Goal: Task Accomplishment & Management: Manage account settings

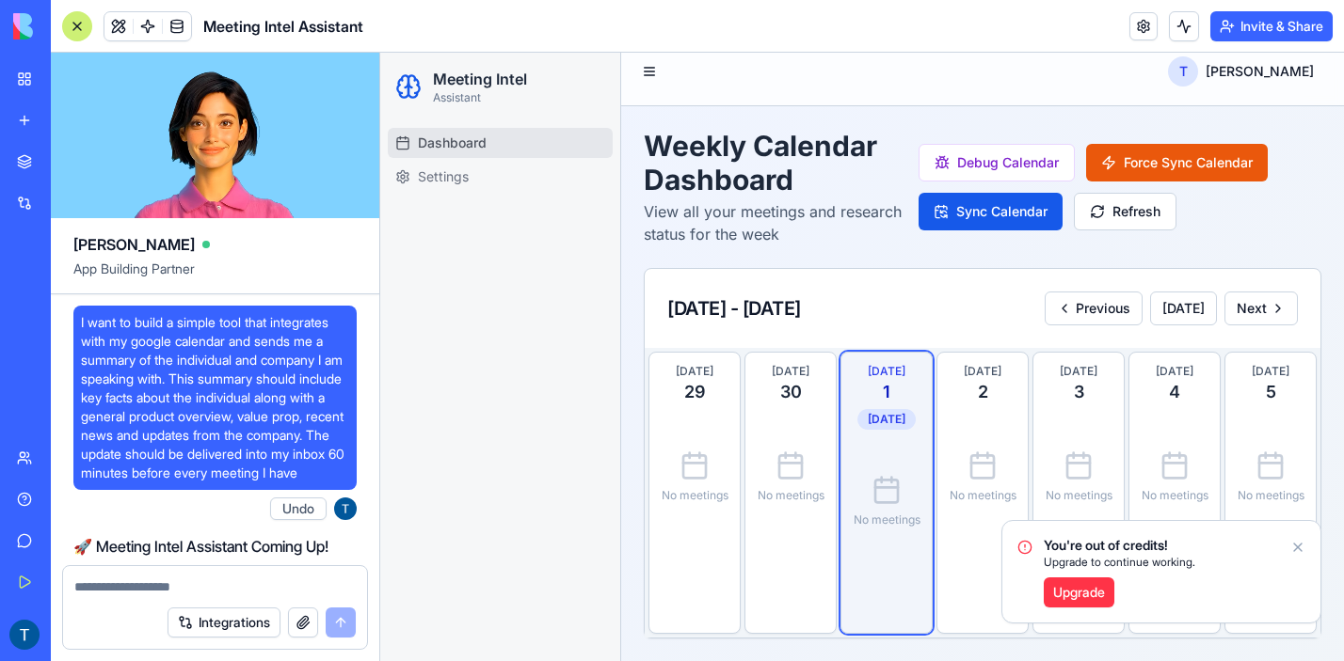
scroll to position [17482, 0]
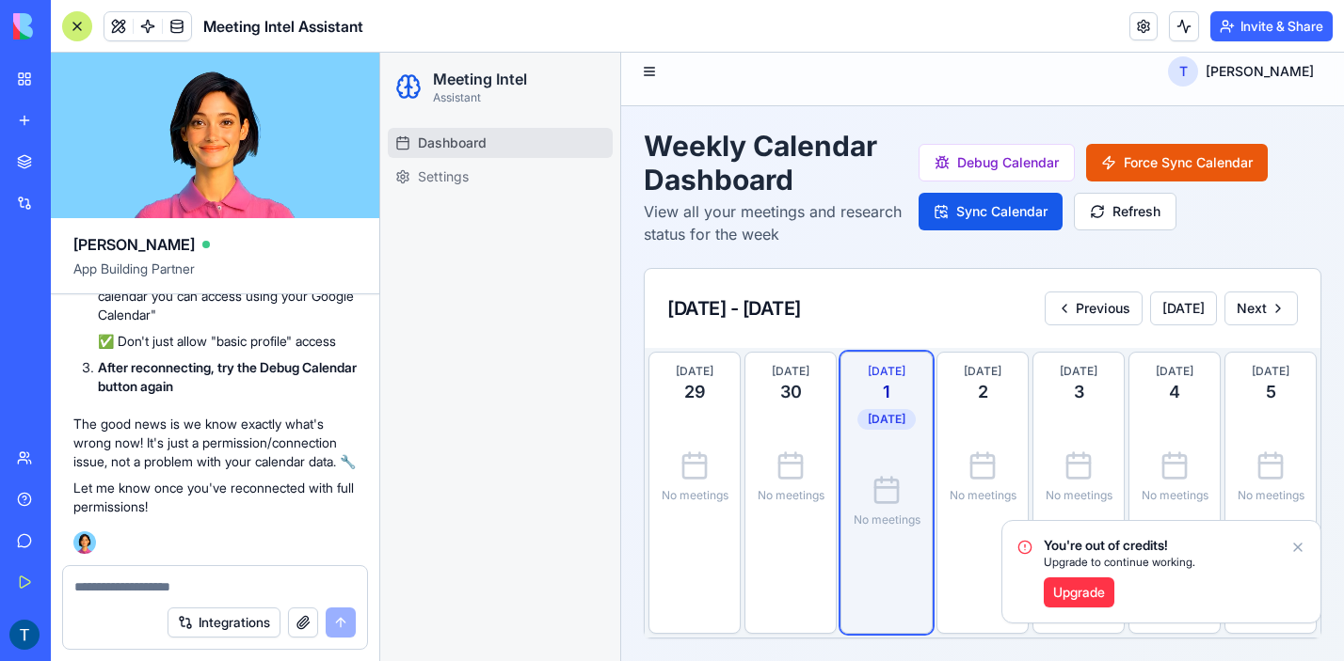
click at [1299, 548] on icon "Notifications alt+T" at bounding box center [1297, 547] width 15 height 15
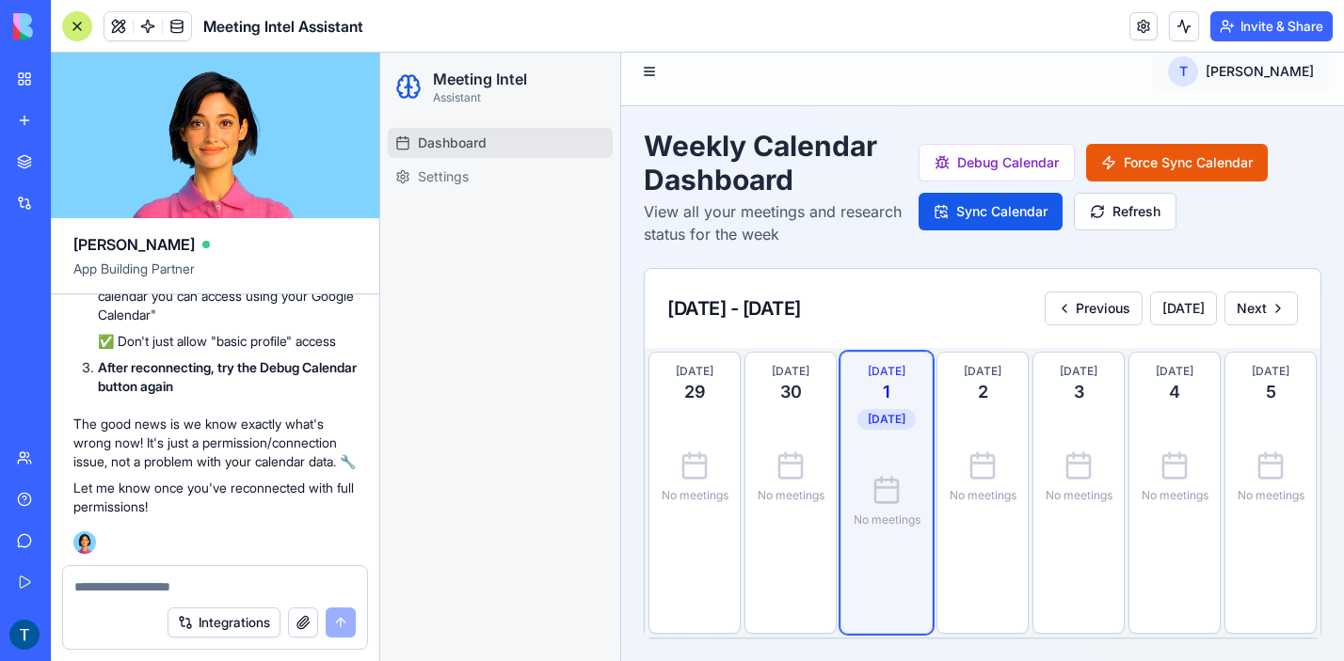
click at [1243, 71] on html "Meeting Intel Assistant Dashboard Settings T [PERSON_NAME] Weekly Calendar Dash…" at bounding box center [862, 350] width 964 height 624
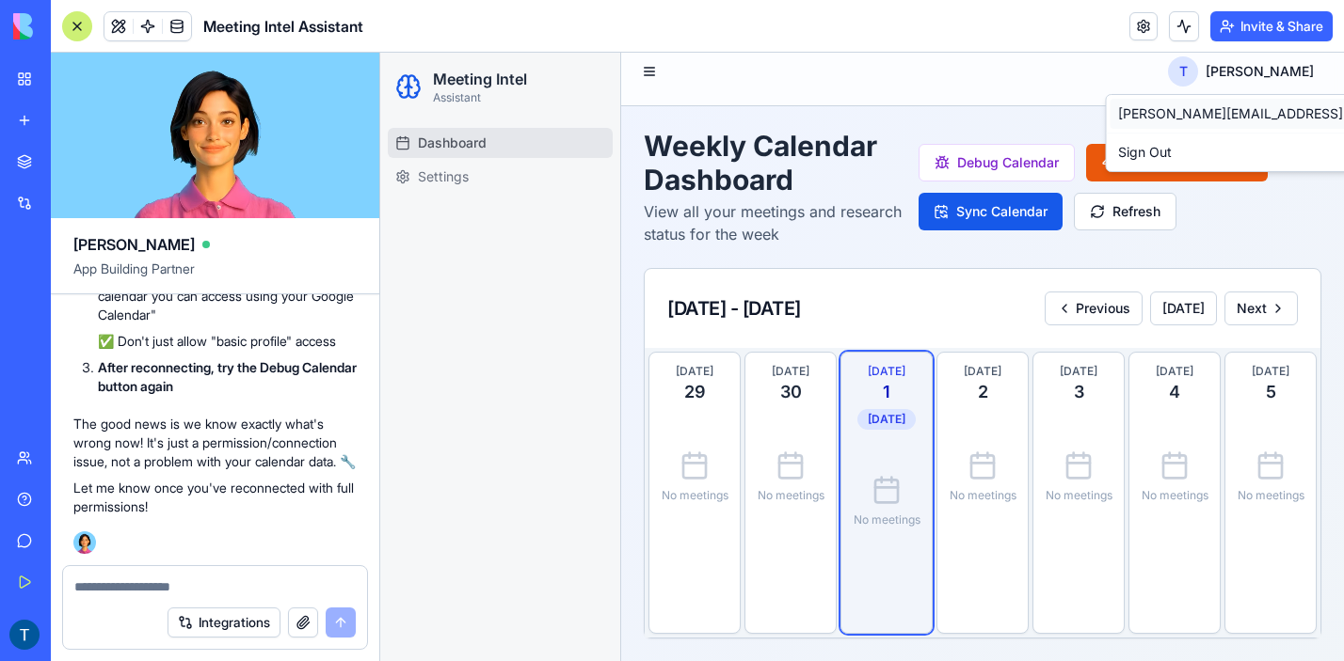
click at [1204, 104] on div "[PERSON_NAME][EMAIL_ADDRESS][PERSON_NAME][DOMAIN_NAME]" at bounding box center [1339, 114] width 458 height 30
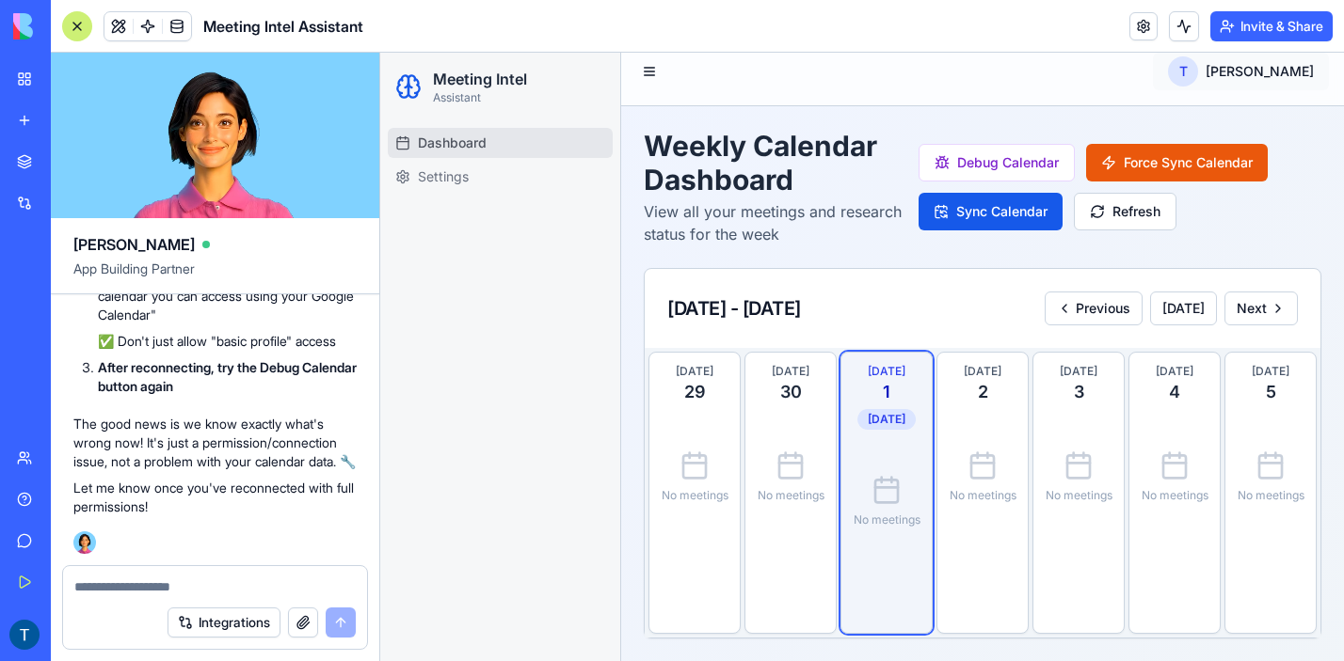
click at [1244, 74] on html "Meeting Intel Assistant Dashboard Settings T [PERSON_NAME] Weekly Calendar Dash…" at bounding box center [862, 350] width 964 height 624
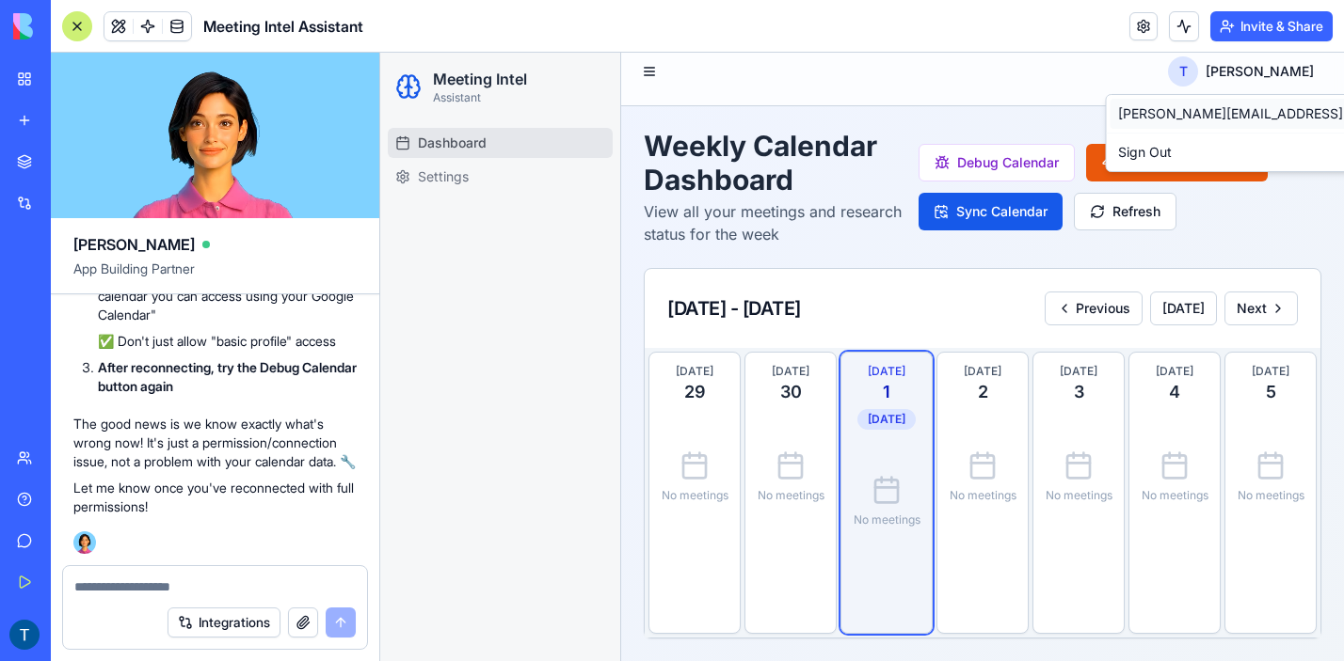
click at [1215, 116] on div "[PERSON_NAME][EMAIL_ADDRESS][PERSON_NAME][DOMAIN_NAME]" at bounding box center [1339, 114] width 458 height 30
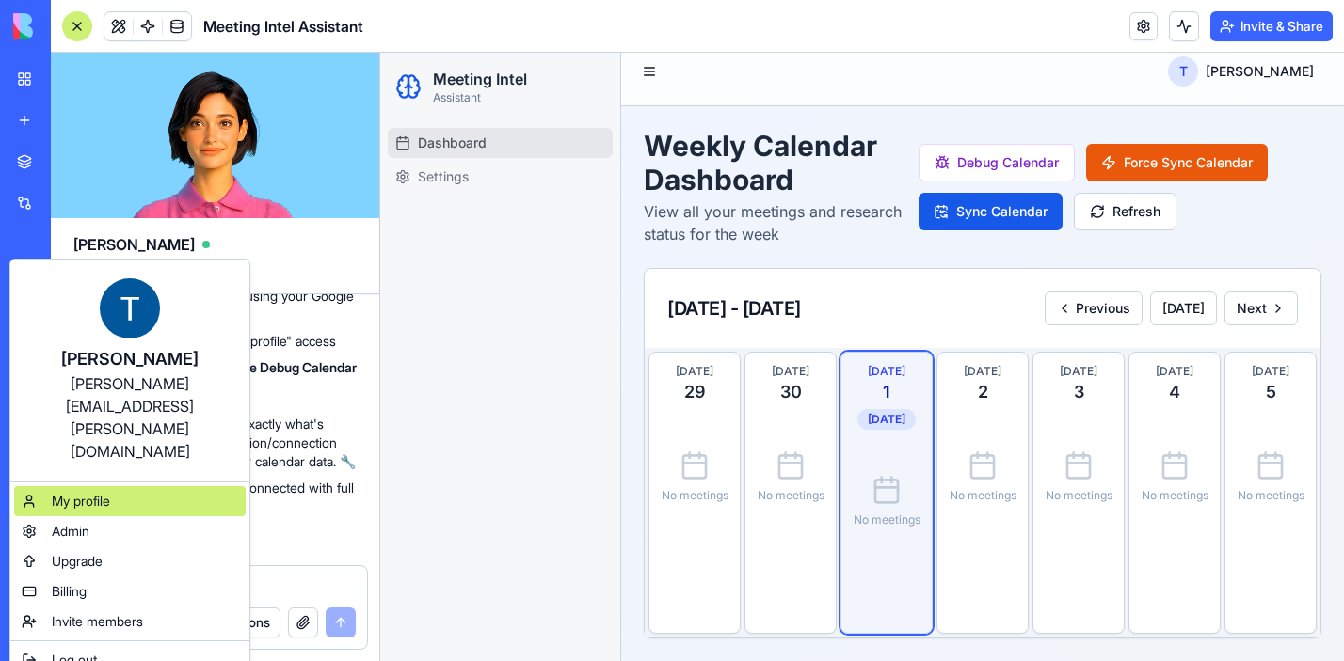
click at [83, 492] on span "My profile" at bounding box center [81, 501] width 58 height 19
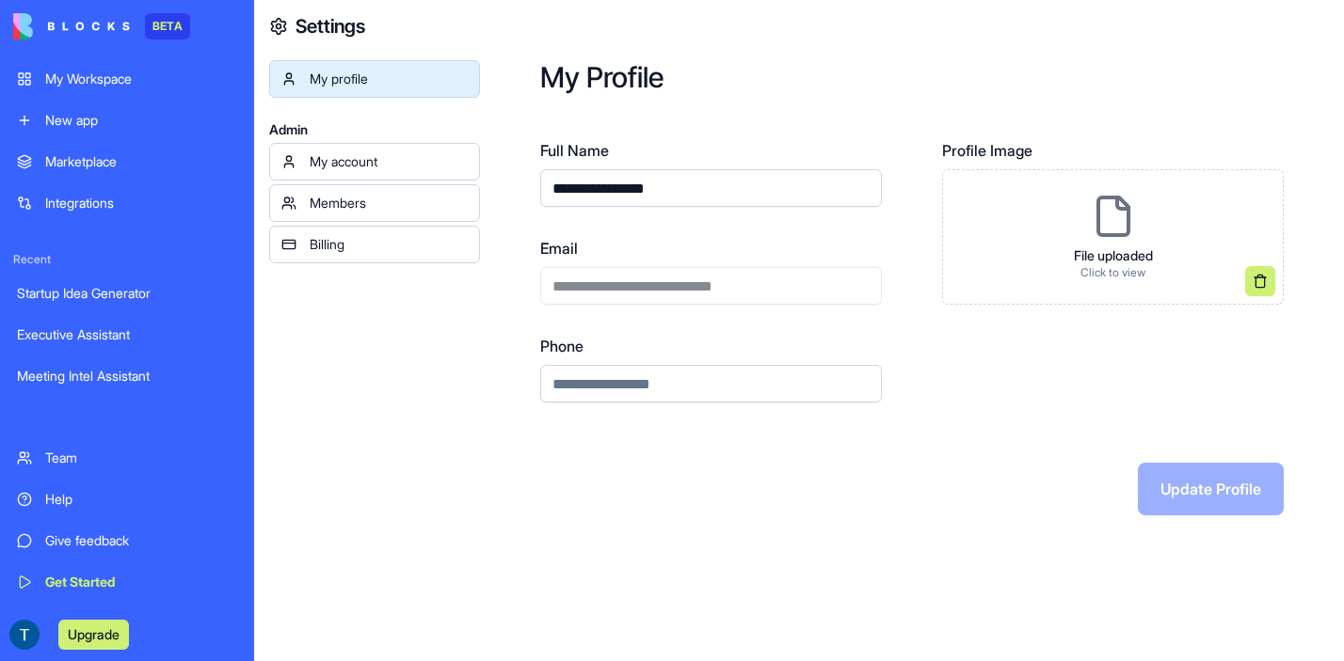
click at [369, 168] on div "My account" at bounding box center [389, 161] width 158 height 19
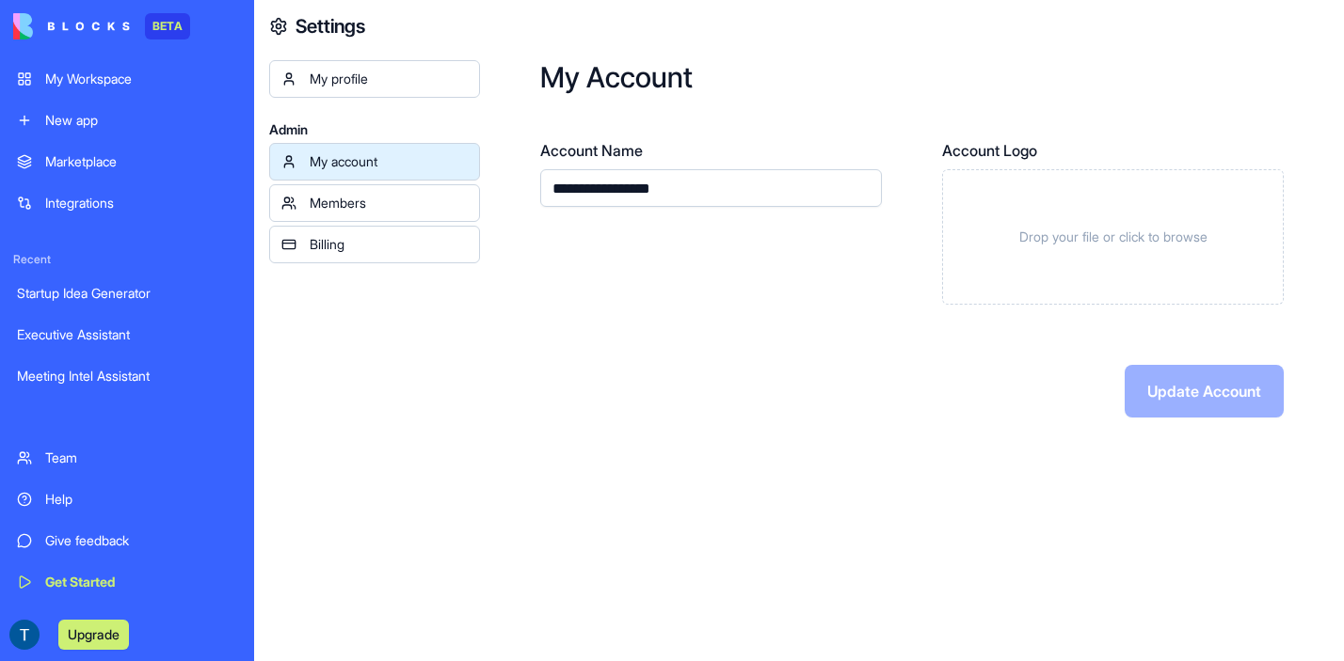
click at [388, 258] on link "Billing" at bounding box center [374, 245] width 211 height 38
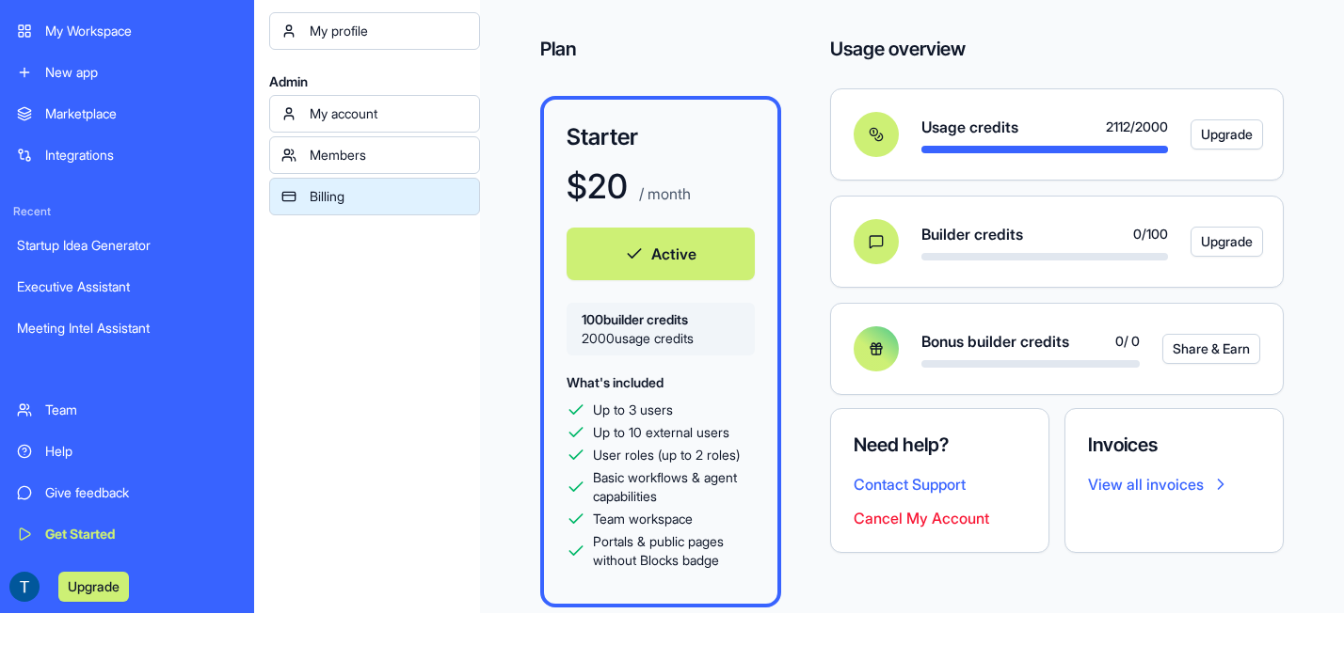
scroll to position [60, 0]
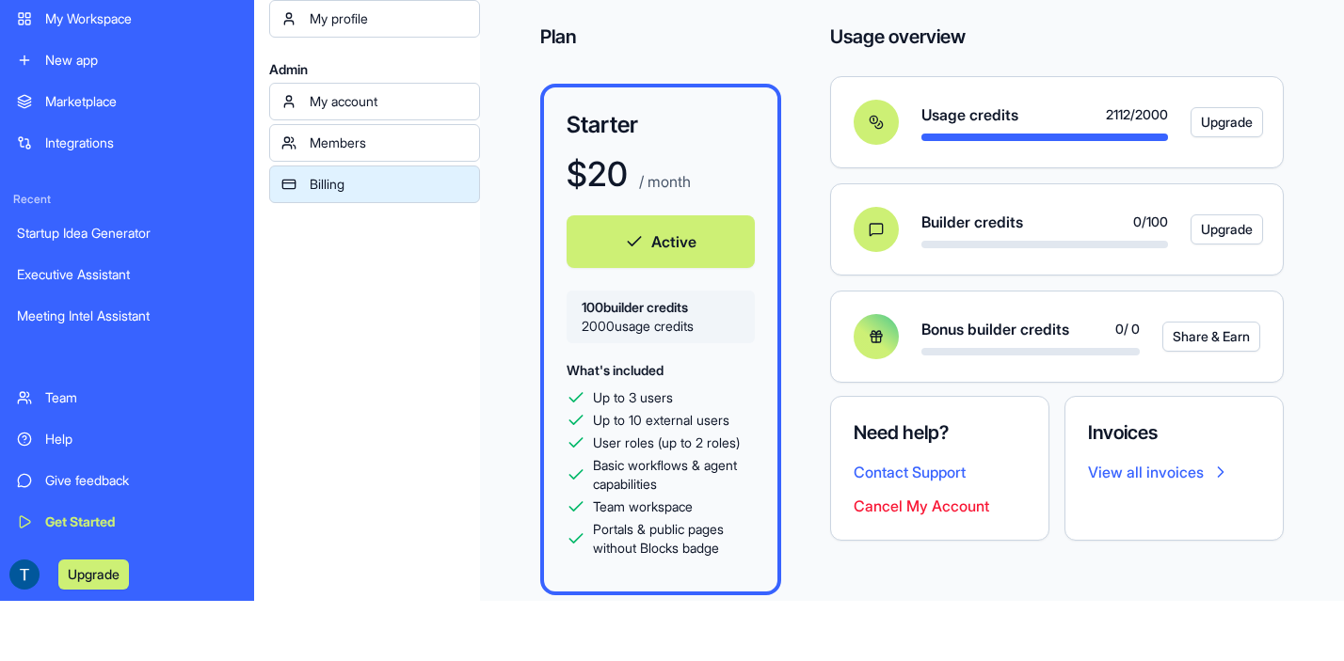
click at [926, 513] on button "Cancel My Account" at bounding box center [920, 506] width 135 height 23
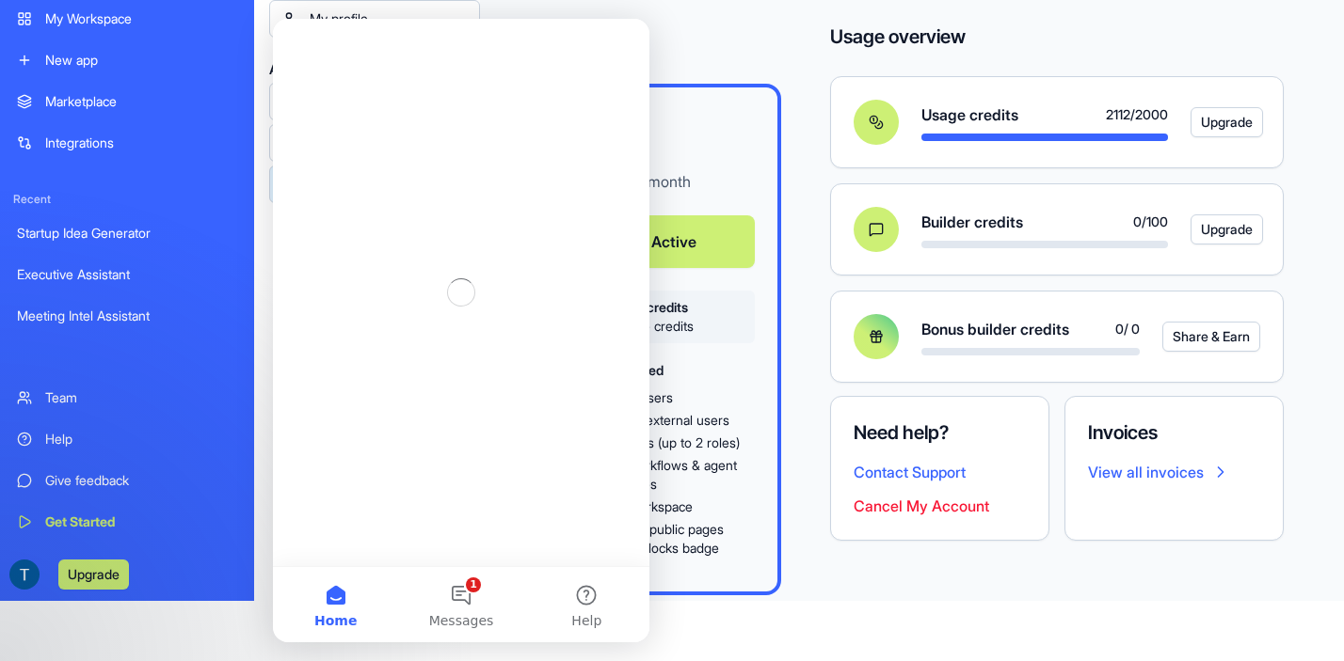
scroll to position [0, 0]
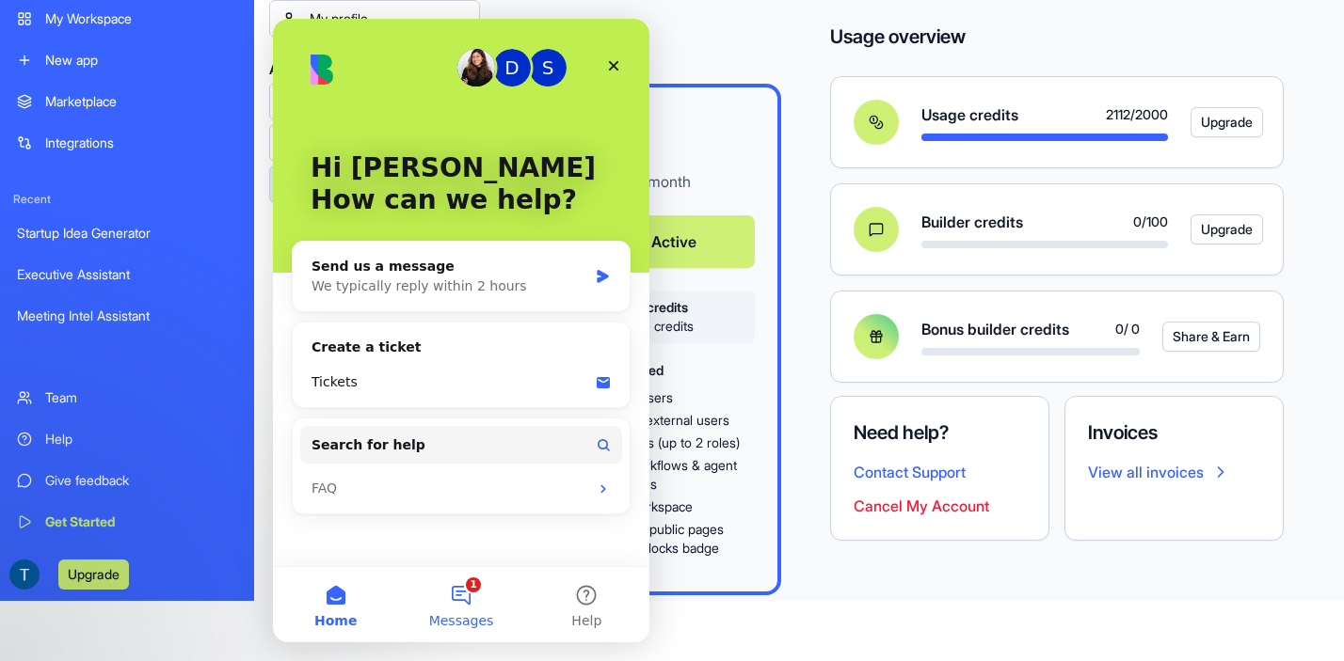
click at [465, 595] on button "1 Messages" at bounding box center [460, 604] width 125 height 75
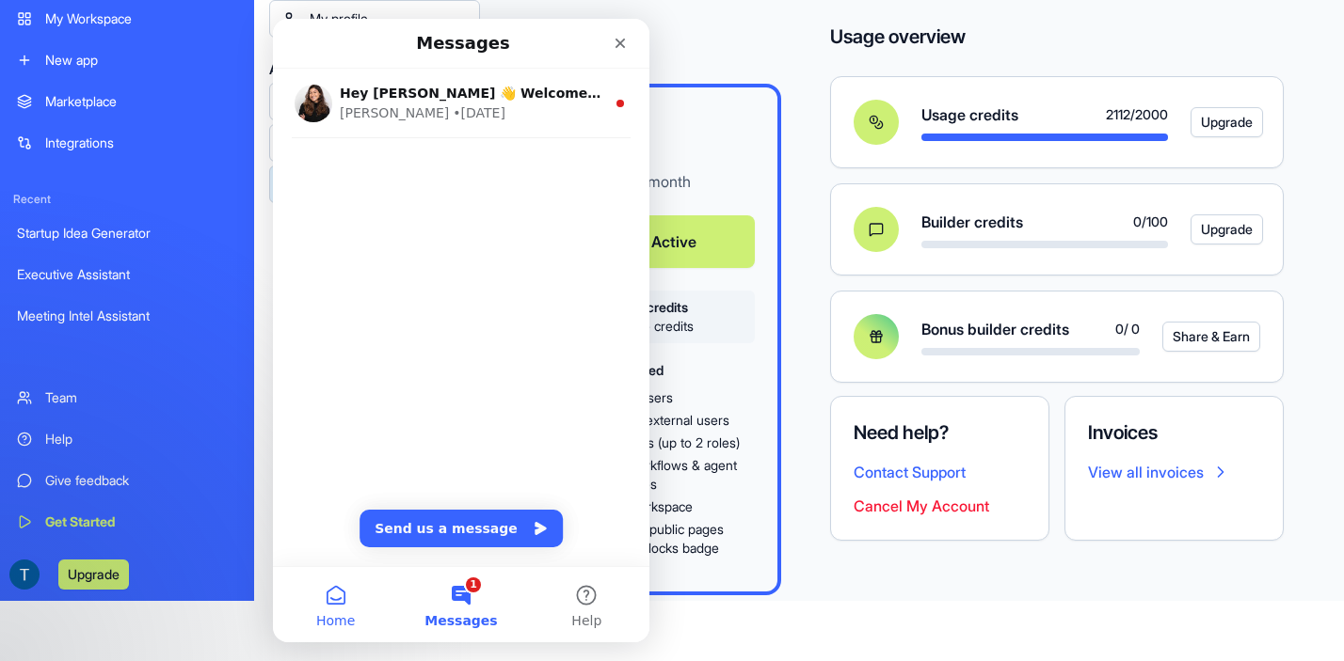
click at [319, 597] on button "Home" at bounding box center [335, 604] width 125 height 75
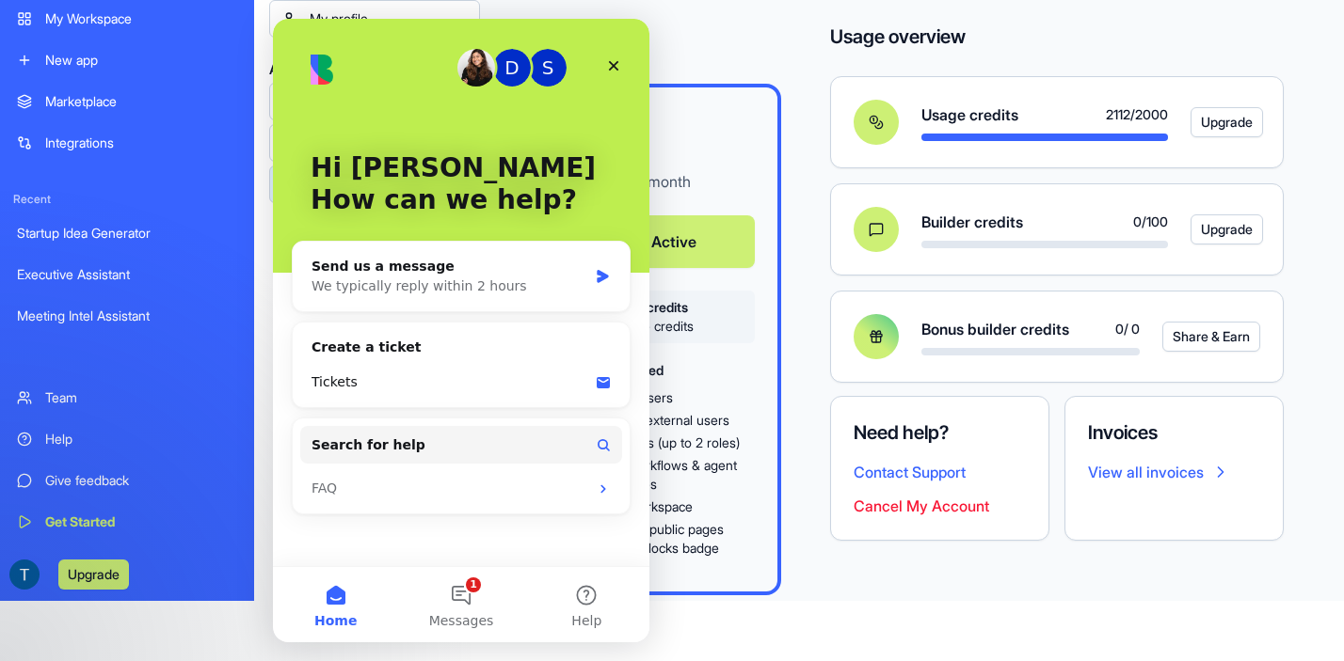
click at [950, 506] on button "Cancel My Account" at bounding box center [920, 506] width 135 height 23
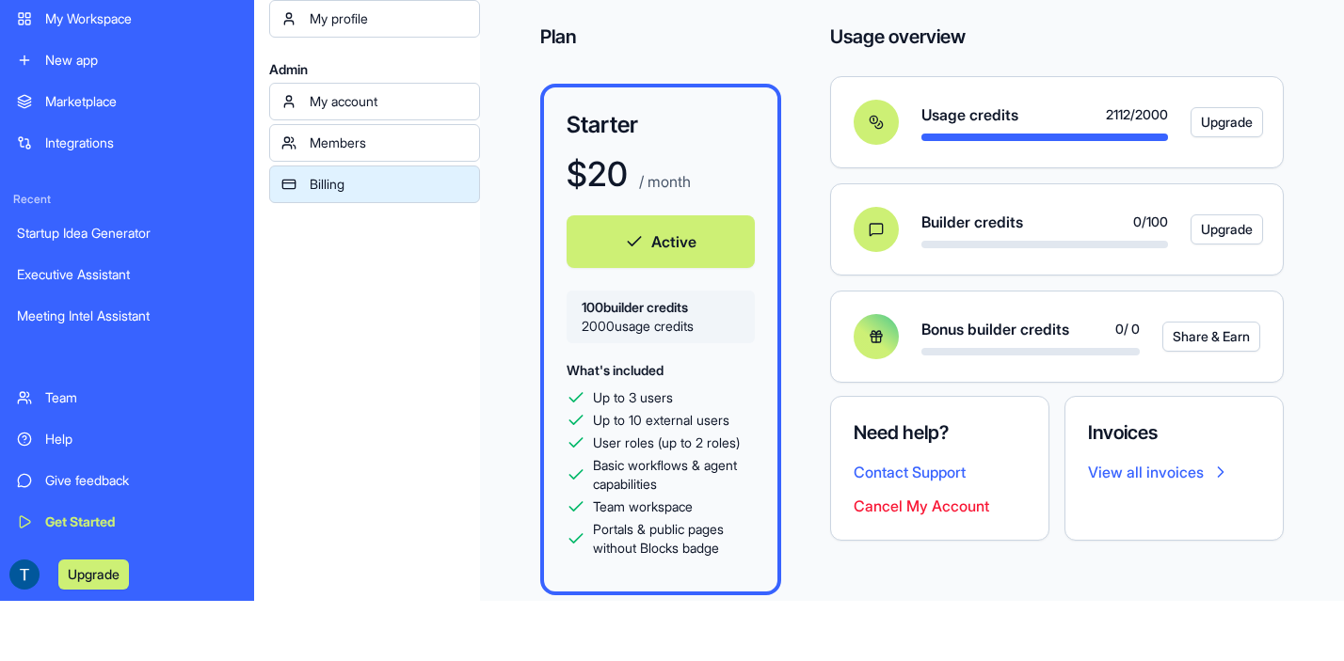
click at [950, 506] on button "Cancel My Account" at bounding box center [920, 506] width 135 height 23
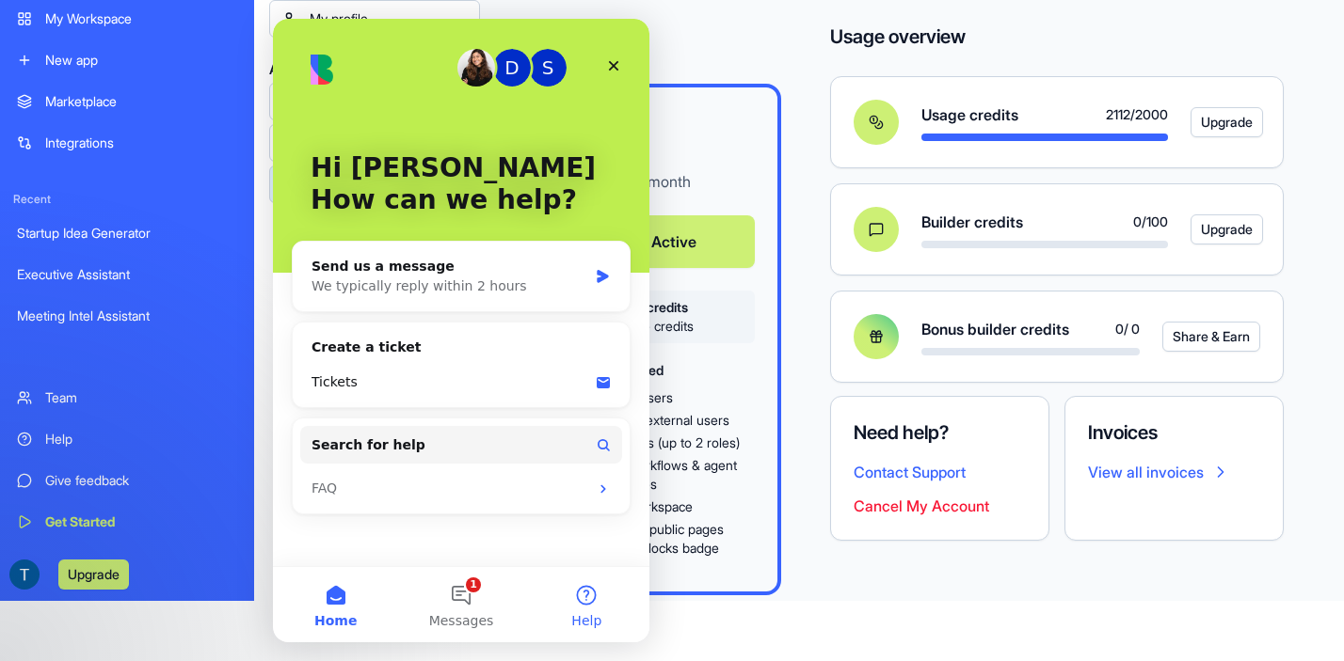
click at [597, 603] on button "Help" at bounding box center [586, 604] width 125 height 75
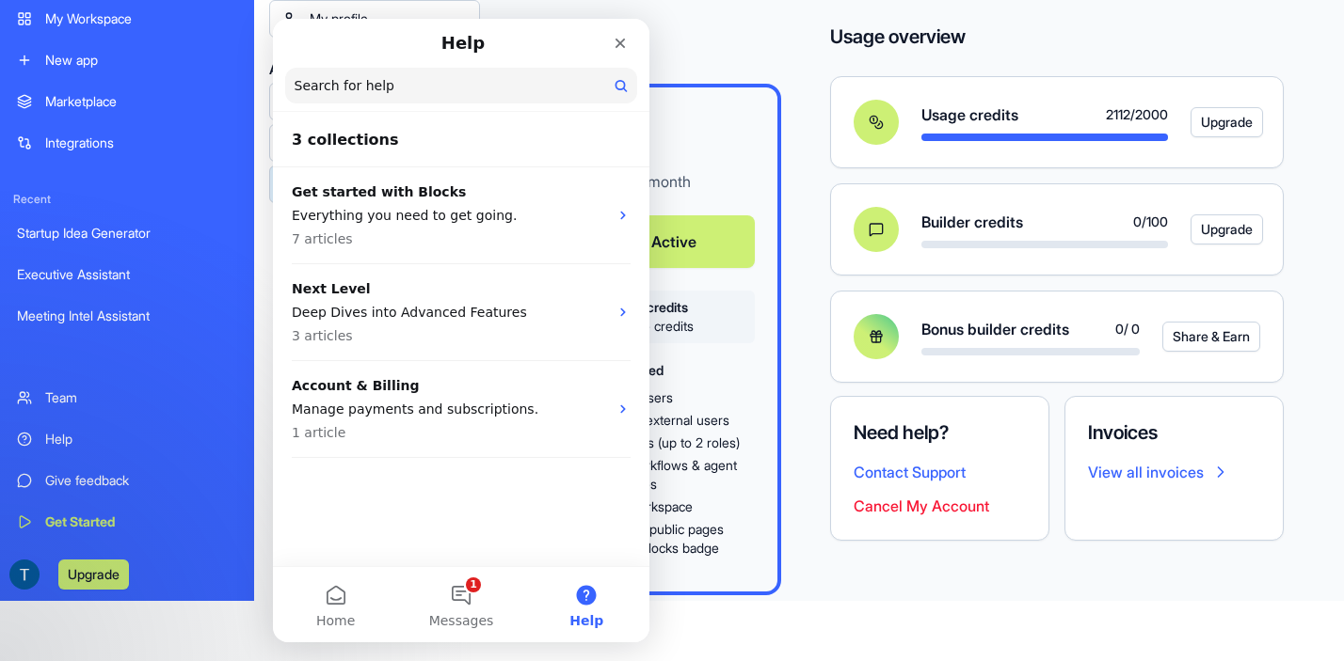
click at [943, 505] on button "Cancel My Account" at bounding box center [920, 506] width 135 height 23
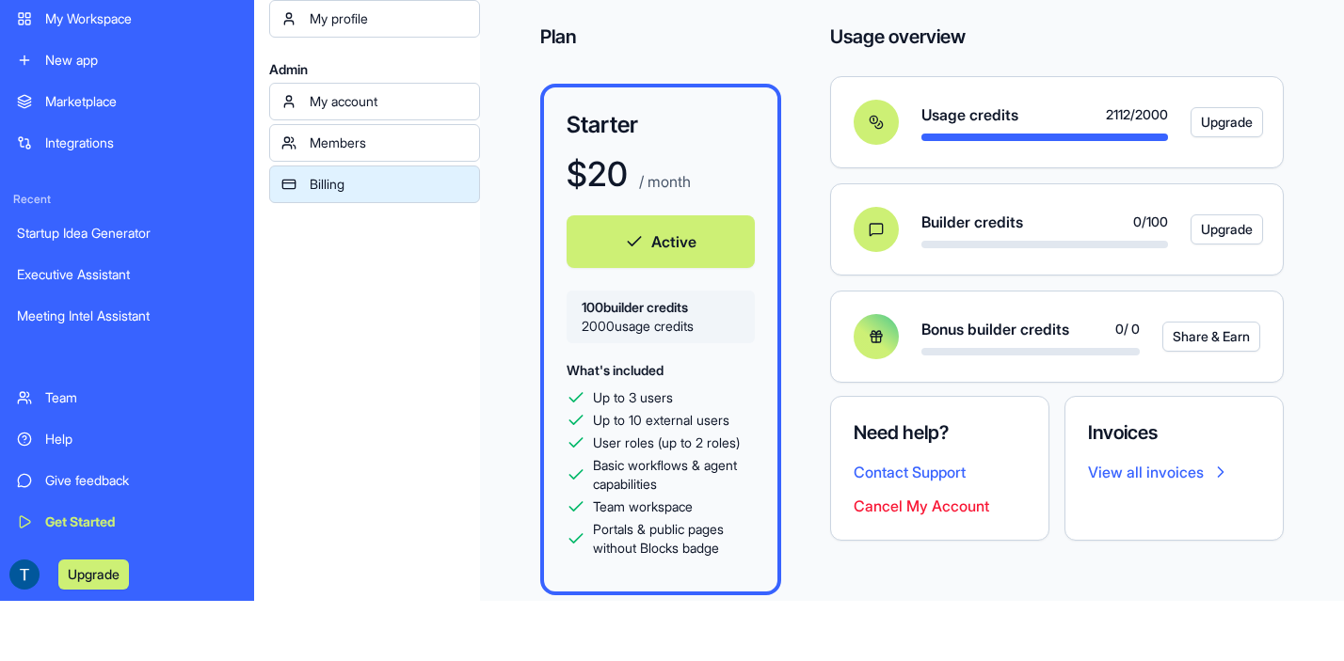
click at [879, 511] on button "Cancel My Account" at bounding box center [920, 506] width 135 height 23
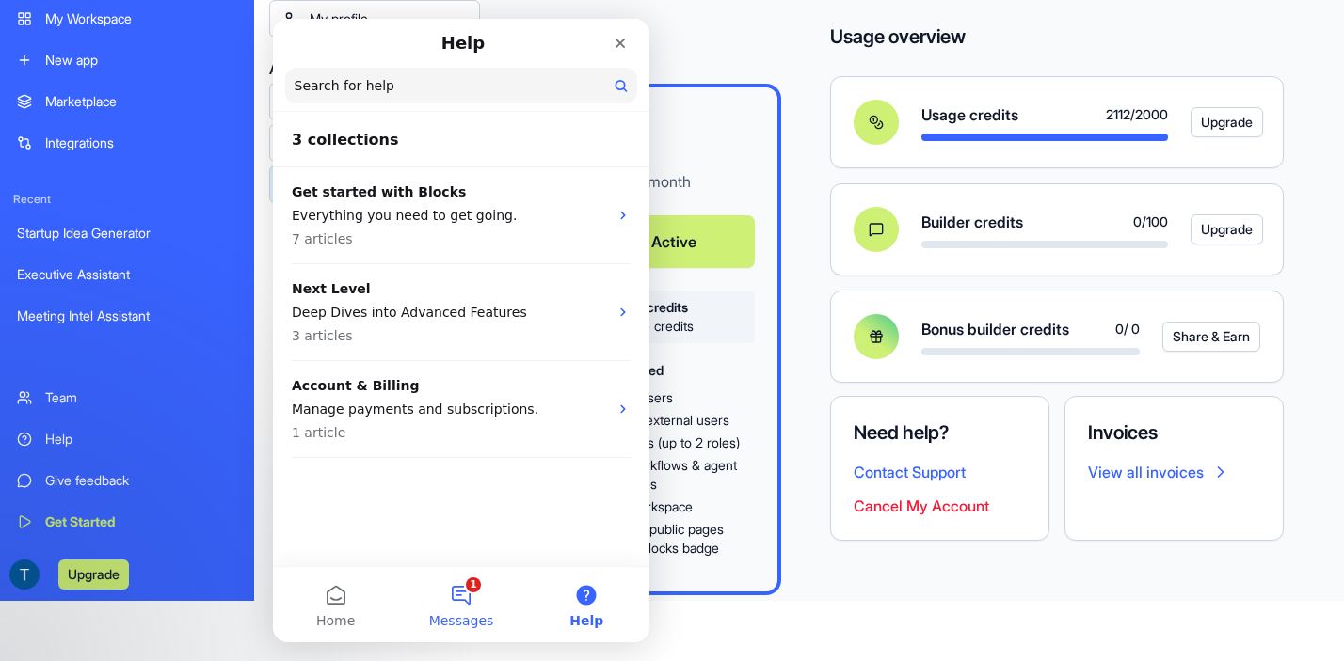
click at [449, 605] on button "1 Messages" at bounding box center [460, 604] width 125 height 75
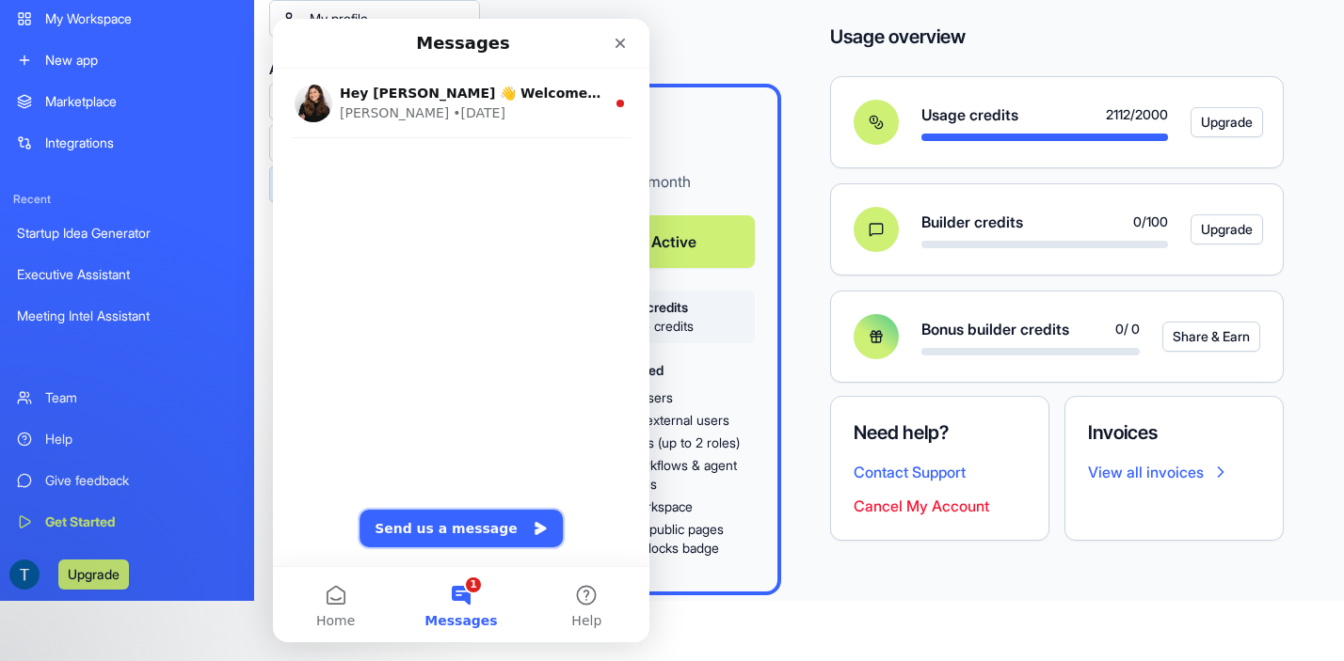
click at [470, 523] on button "Send us a message" at bounding box center [460, 529] width 203 height 38
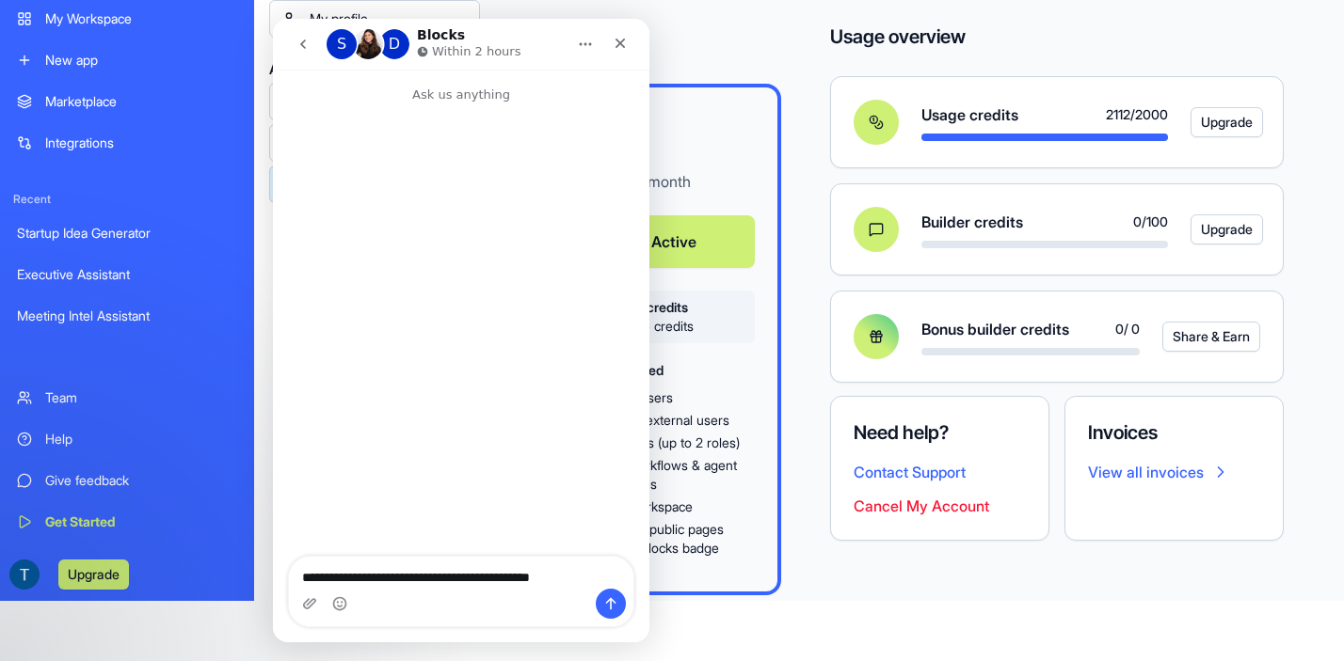
click at [595, 576] on textarea "**********" at bounding box center [461, 573] width 344 height 32
type textarea "**********"
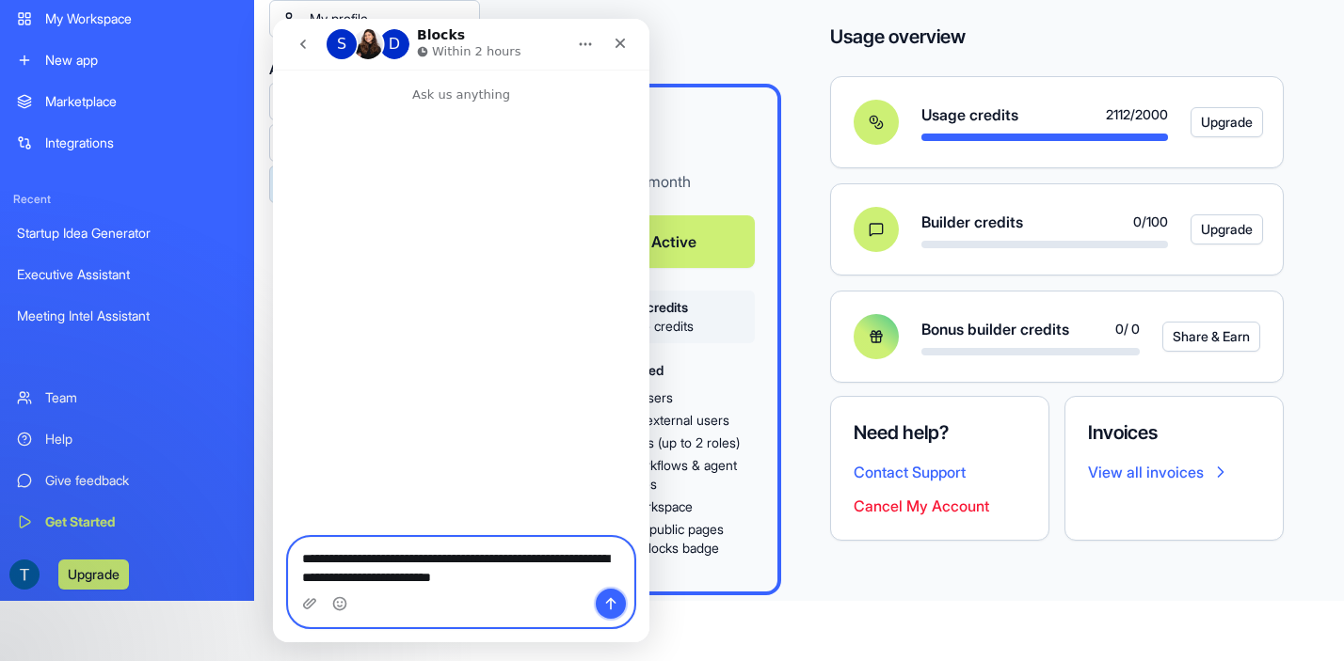
click at [602, 596] on button "Send a message…" at bounding box center [611, 604] width 30 height 30
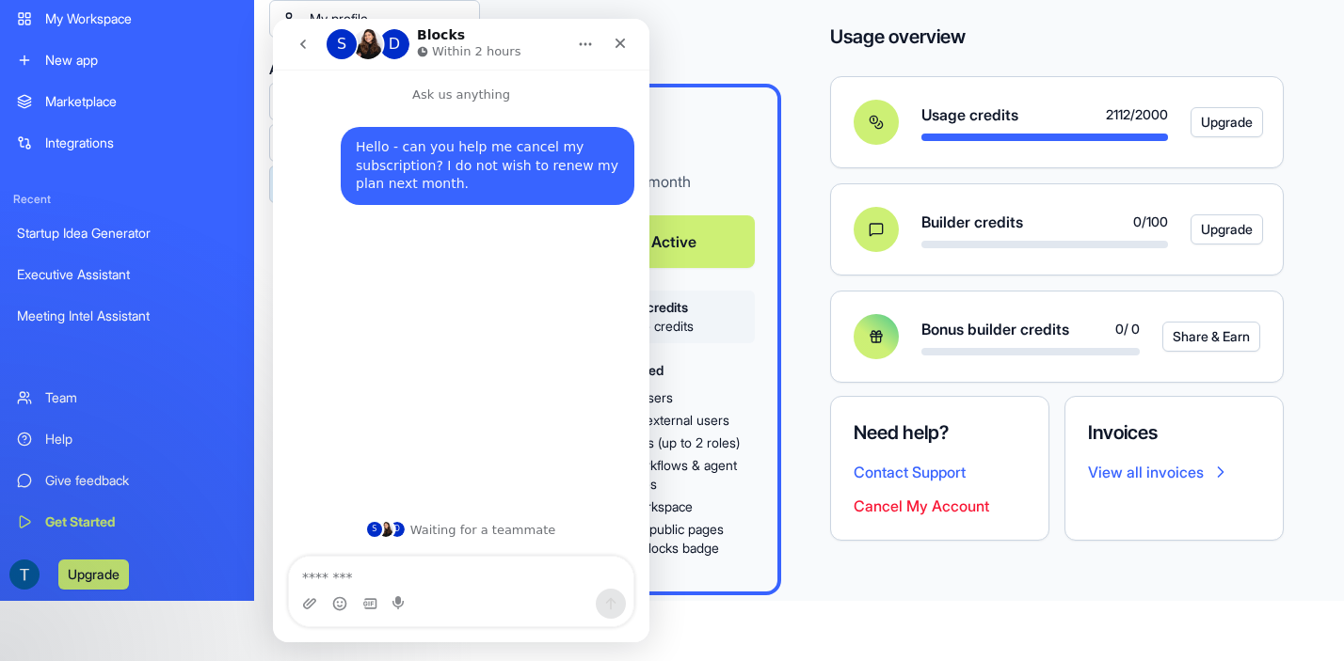
click at [783, 52] on div "Plan Starter $ 20 / month Active 100 builder credits 2000 usage credits What's …" at bounding box center [911, 283] width 743 height 518
click at [621, 42] on icon "Close" at bounding box center [620, 44] width 10 height 10
